Goal: Information Seeking & Learning: Learn about a topic

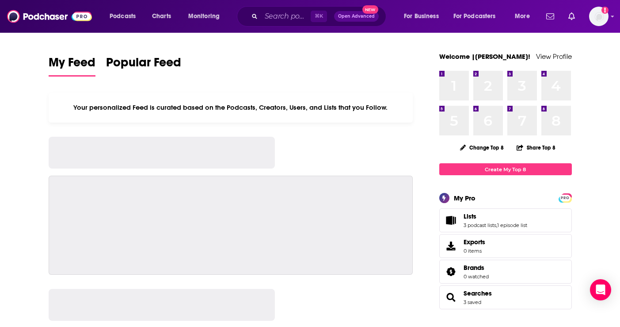
click at [269, 5] on div "Podcasts Charts Monitoring ⌘ K Open Advanced New For Business For Podcasters Mo…" at bounding box center [310, 16] width 620 height 33
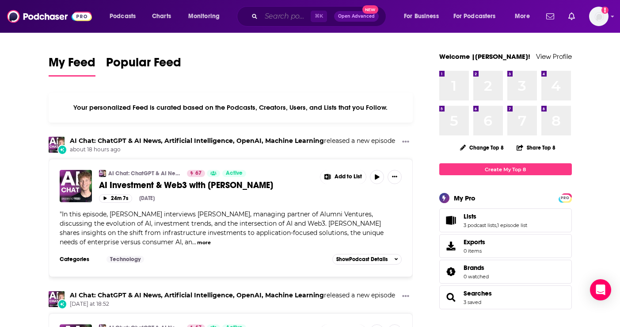
click at [275, 19] on input "Search podcasts, credits, & more..." at bounding box center [286, 16] width 50 height 14
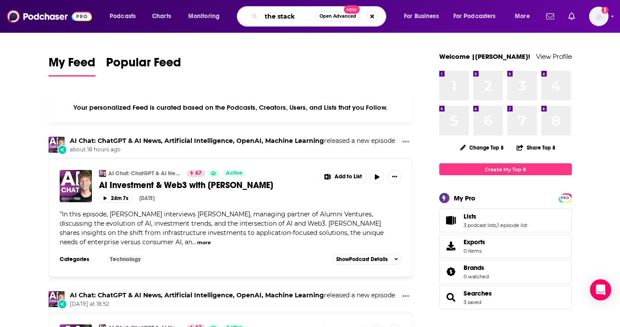
type input "the stack"
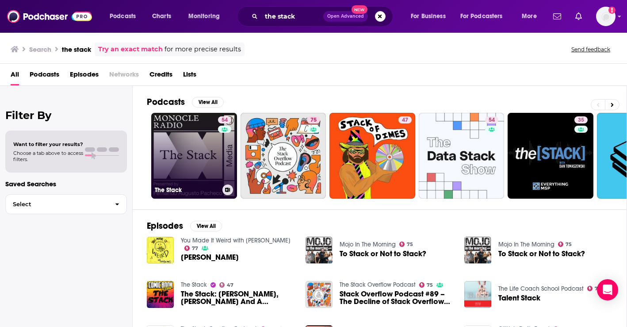
click at [170, 171] on link "54 The Stack" at bounding box center [194, 156] width 86 height 86
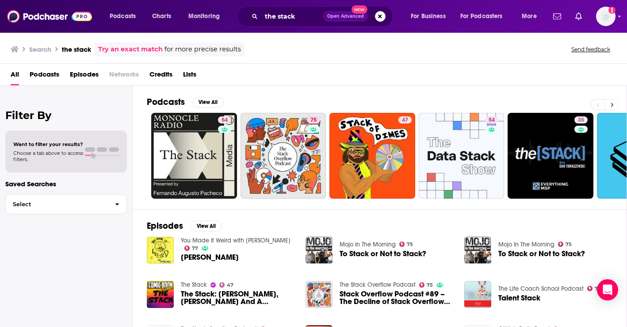
click at [611, 105] on icon at bounding box center [612, 105] width 3 height 6
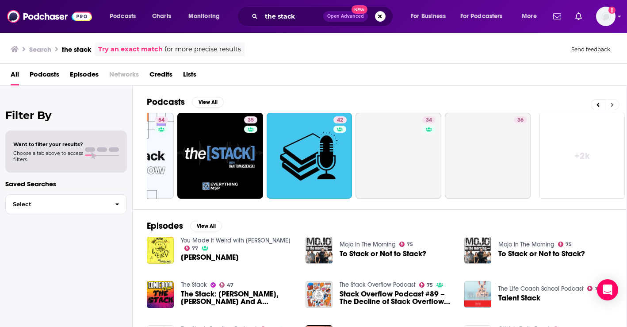
scroll to position [0, 332]
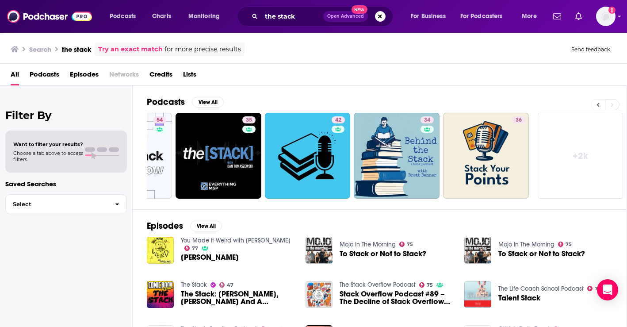
click at [594, 103] on button at bounding box center [598, 104] width 14 height 11
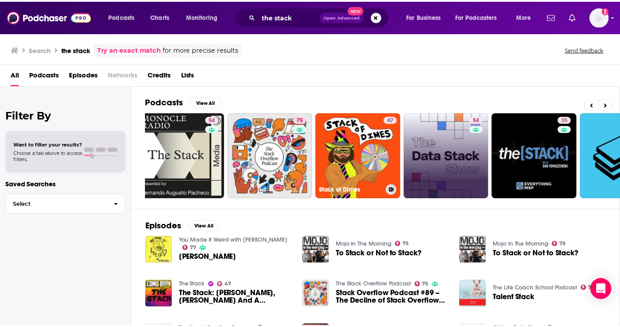
scroll to position [0, 0]
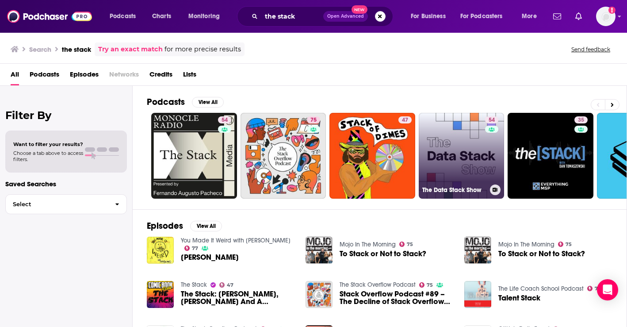
click at [491, 162] on div "54" at bounding box center [492, 150] width 15 height 68
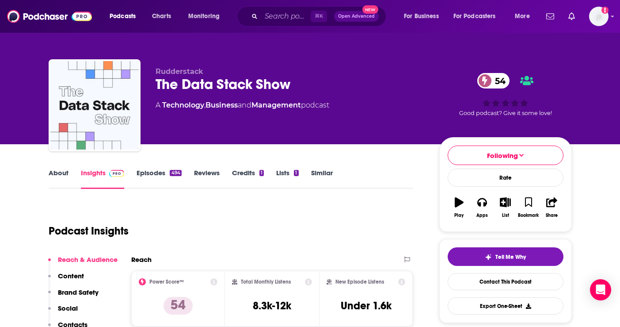
click at [171, 174] on div "494" at bounding box center [175, 173] width 11 height 6
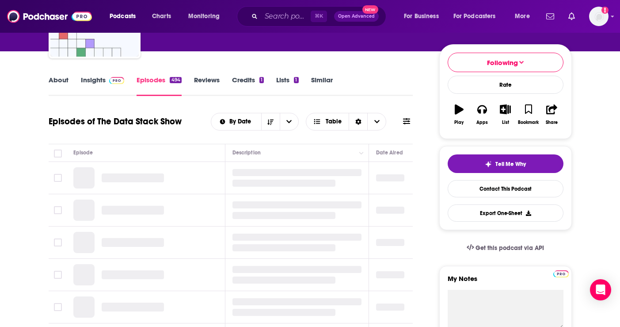
scroll to position [115, 0]
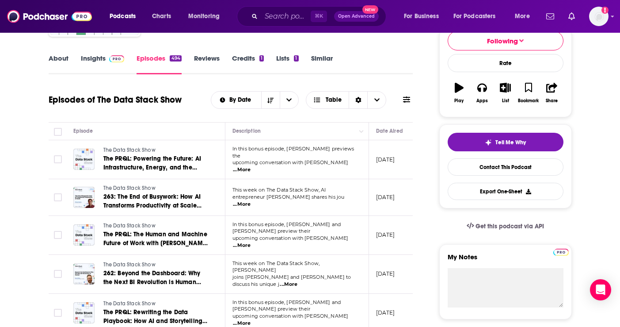
click at [251, 166] on span "...More" at bounding box center [242, 169] width 18 height 7
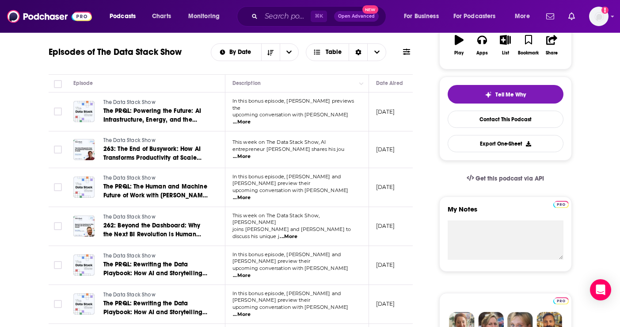
scroll to position [165, 0]
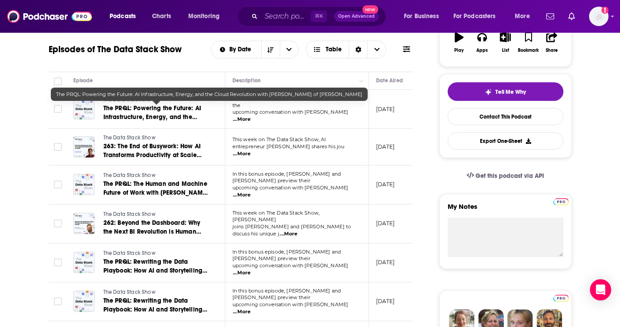
click at [151, 111] on link "The PRQL: Powering the Future: AI Infrastructure, Energy, and the Cloud Revolut…" at bounding box center [156, 113] width 106 height 18
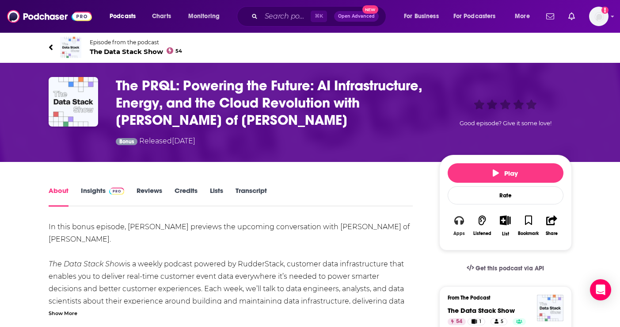
click at [459, 227] on button "Apps" at bounding box center [459, 226] width 23 height 32
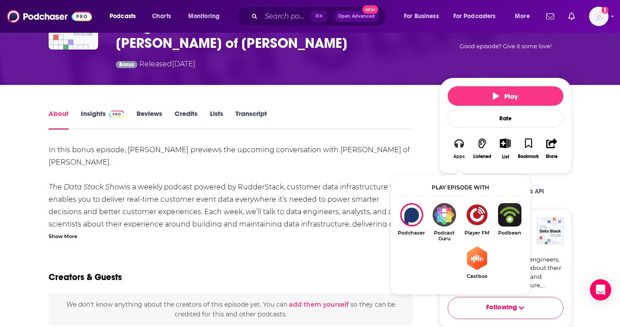
scroll to position [75, 0]
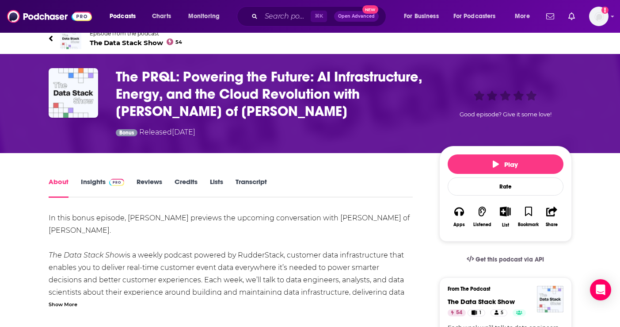
scroll to position [7, 0]
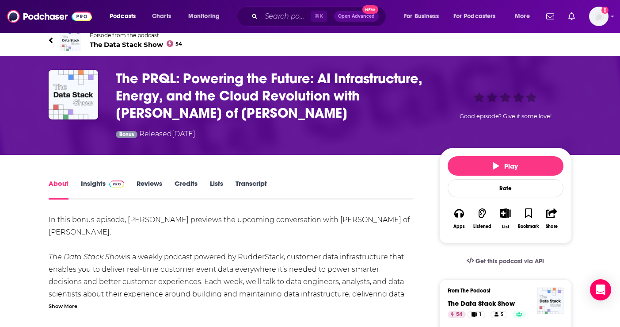
click at [50, 41] on icon at bounding box center [51, 40] width 4 height 9
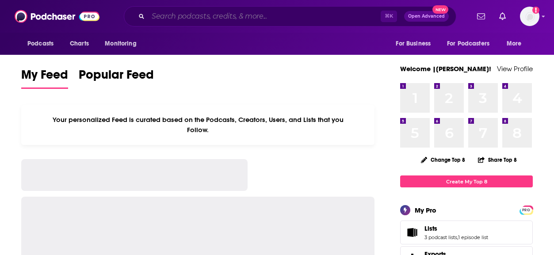
click at [201, 17] on input "Search podcasts, credits, & more..." at bounding box center [264, 16] width 233 height 14
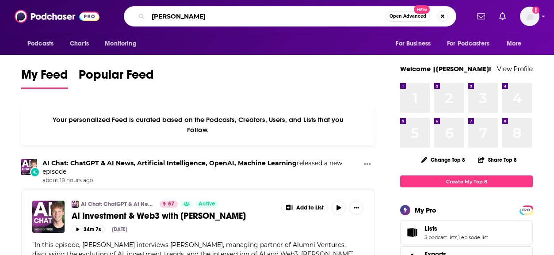
type input "evan kirstel"
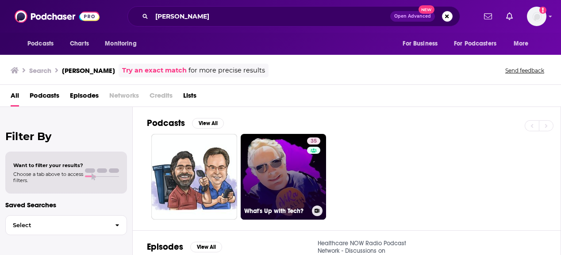
click at [268, 166] on link "35 What's Up with Tech?" at bounding box center [284, 177] width 86 height 86
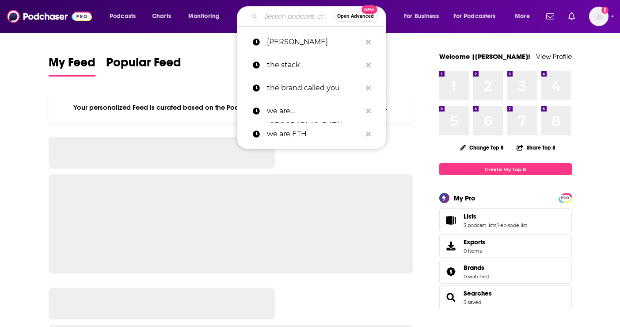
click at [278, 19] on input "Search podcasts, credits, & more..." at bounding box center [297, 16] width 72 height 14
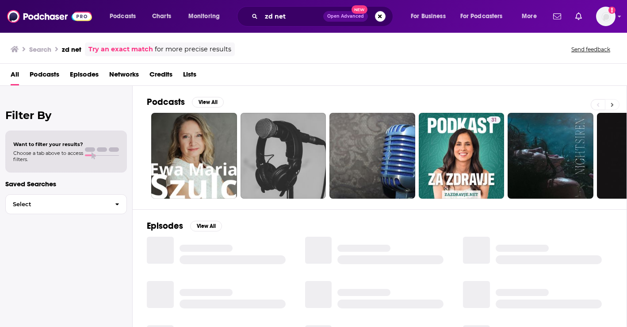
click at [611, 106] on icon at bounding box center [612, 105] width 3 height 4
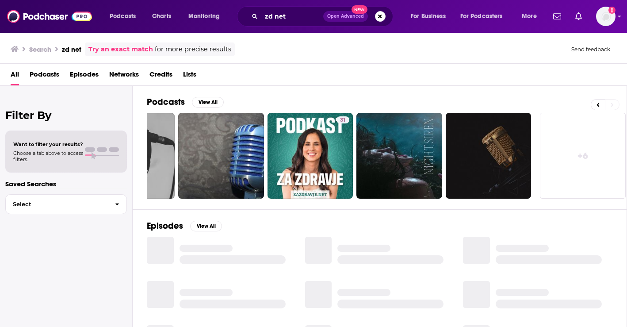
scroll to position [0, 154]
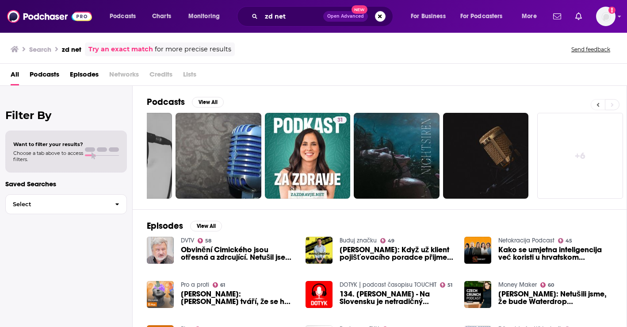
click at [599, 105] on icon at bounding box center [598, 105] width 3 height 6
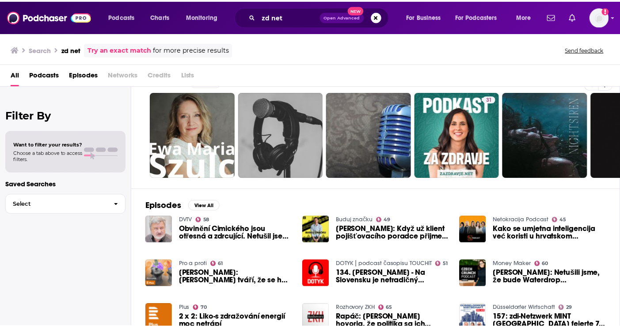
scroll to position [0, 0]
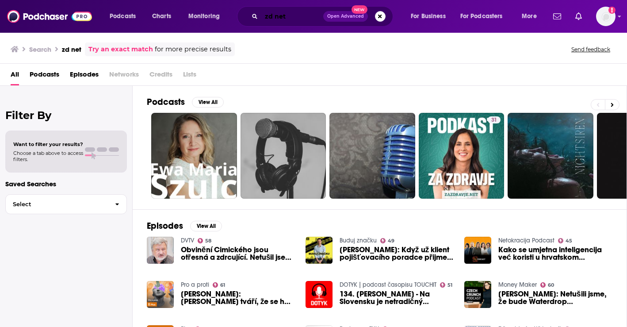
click at [277, 19] on input "zd net" at bounding box center [292, 16] width 62 height 14
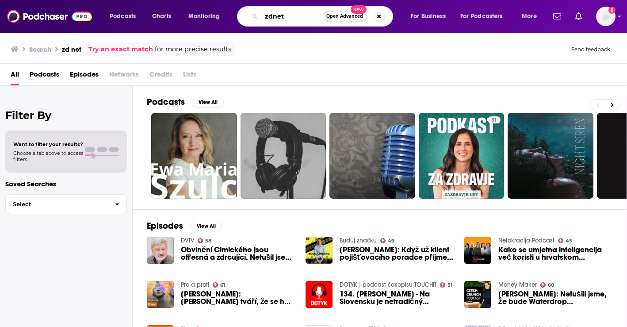
type input "zdnet"
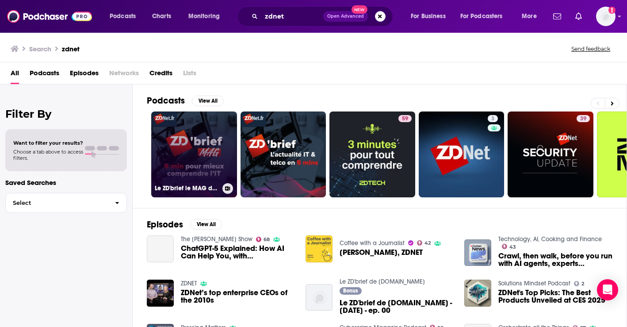
click at [195, 157] on link "Le ZD'brief le MAG de ZDNet.fr" at bounding box center [194, 154] width 86 height 86
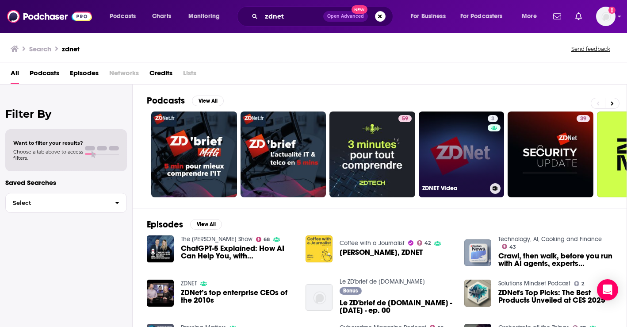
click at [474, 164] on link "3 ZDNET Video" at bounding box center [462, 154] width 86 height 86
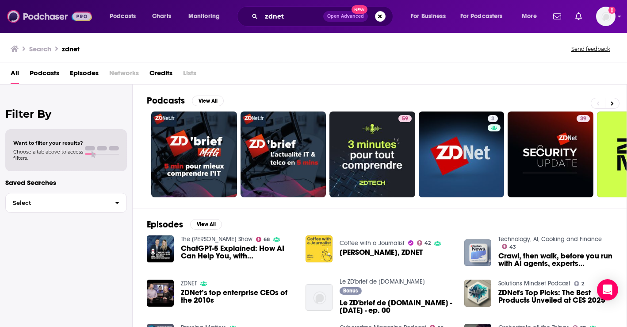
click at [11, 16] on img at bounding box center [49, 16] width 85 height 17
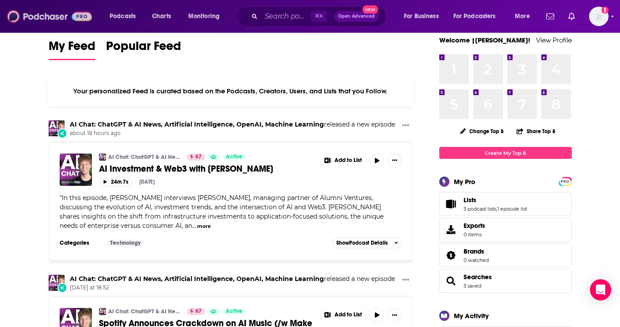
scroll to position [17, 0]
